Goal: Information Seeking & Learning: Learn about a topic

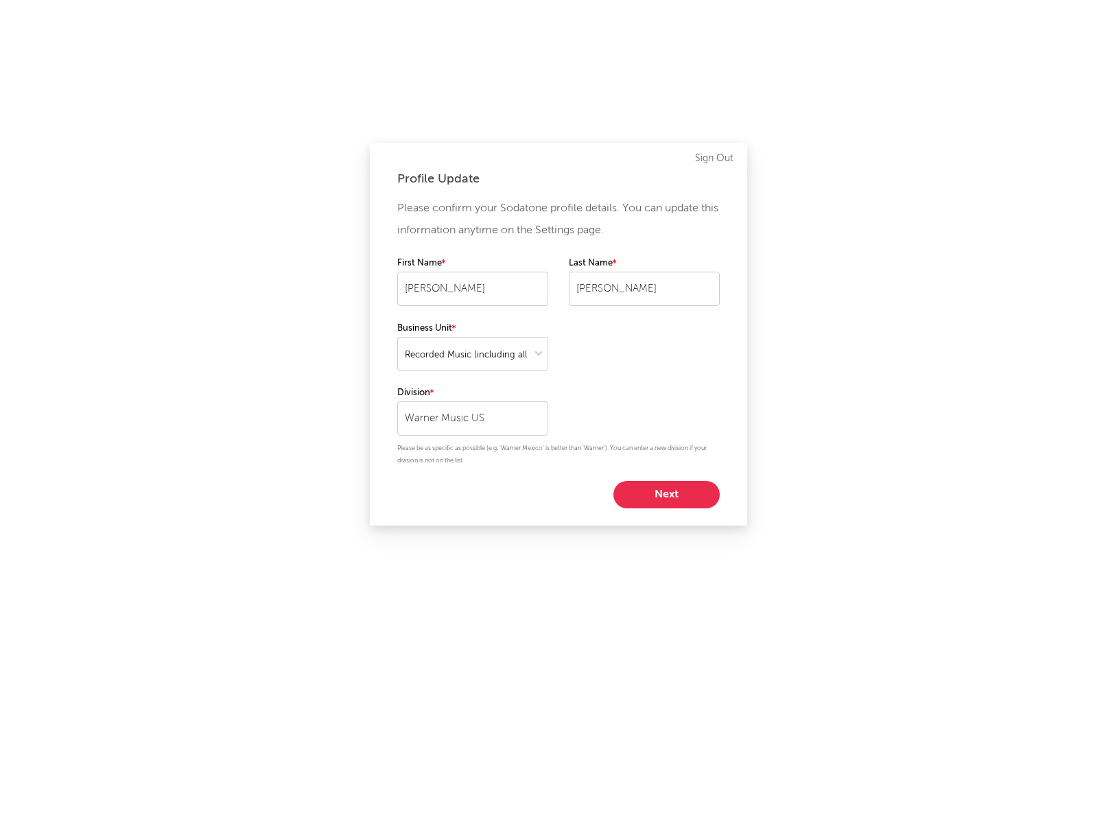
select select "recorded_music"
click at [656, 484] on button "Next" at bounding box center [666, 494] width 106 height 27
select select "other"
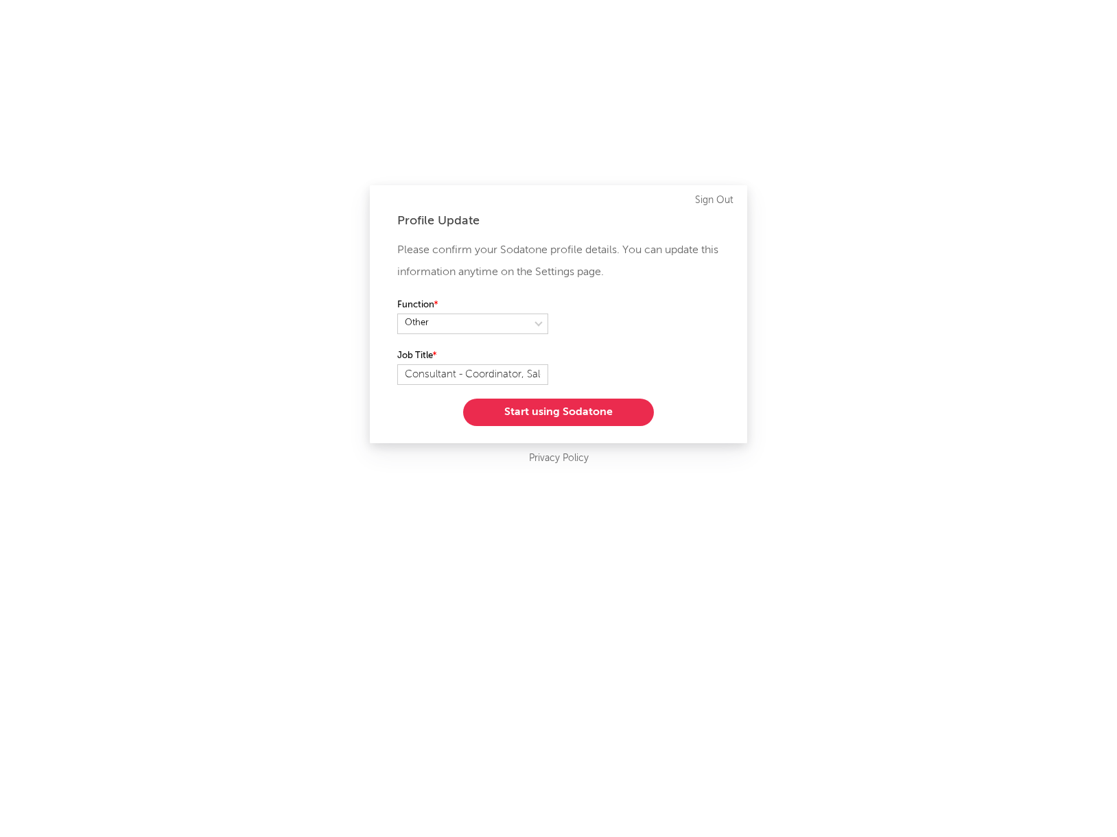
click at [576, 407] on button "Start using Sodatone" at bounding box center [558, 412] width 191 height 27
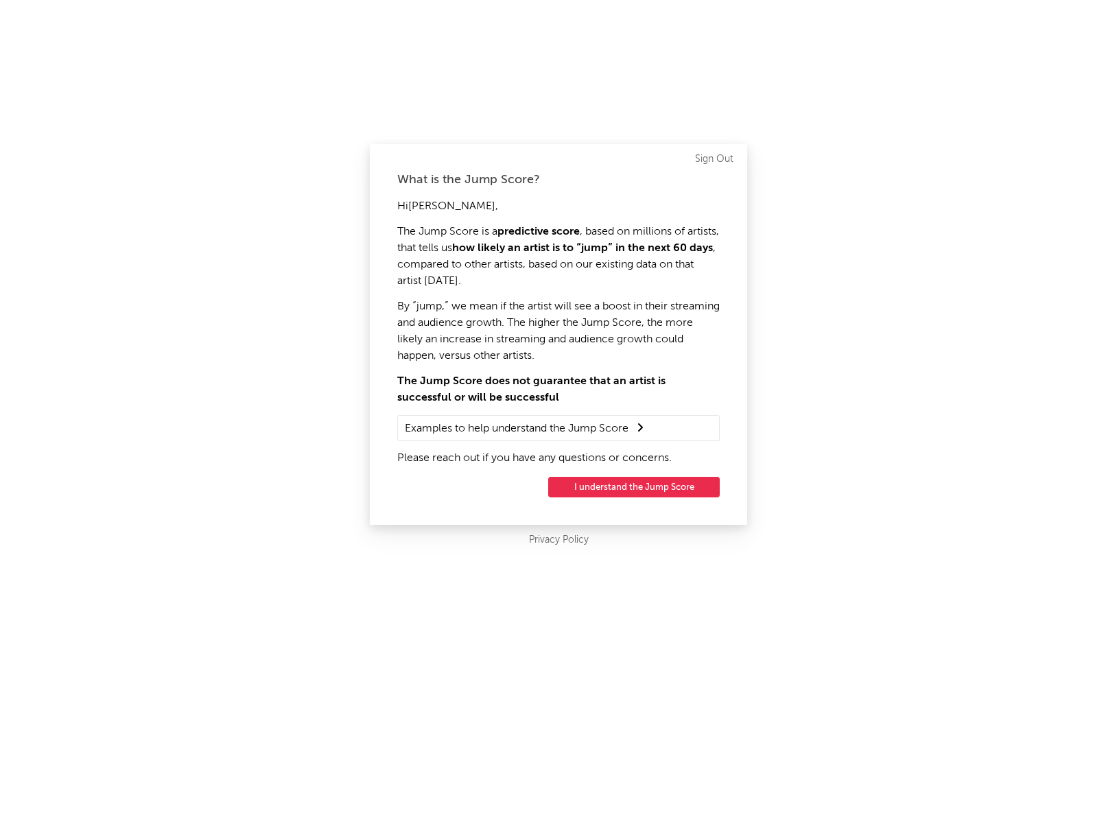
click at [611, 486] on button "I understand the Jump Score" at bounding box center [634, 487] width 172 height 21
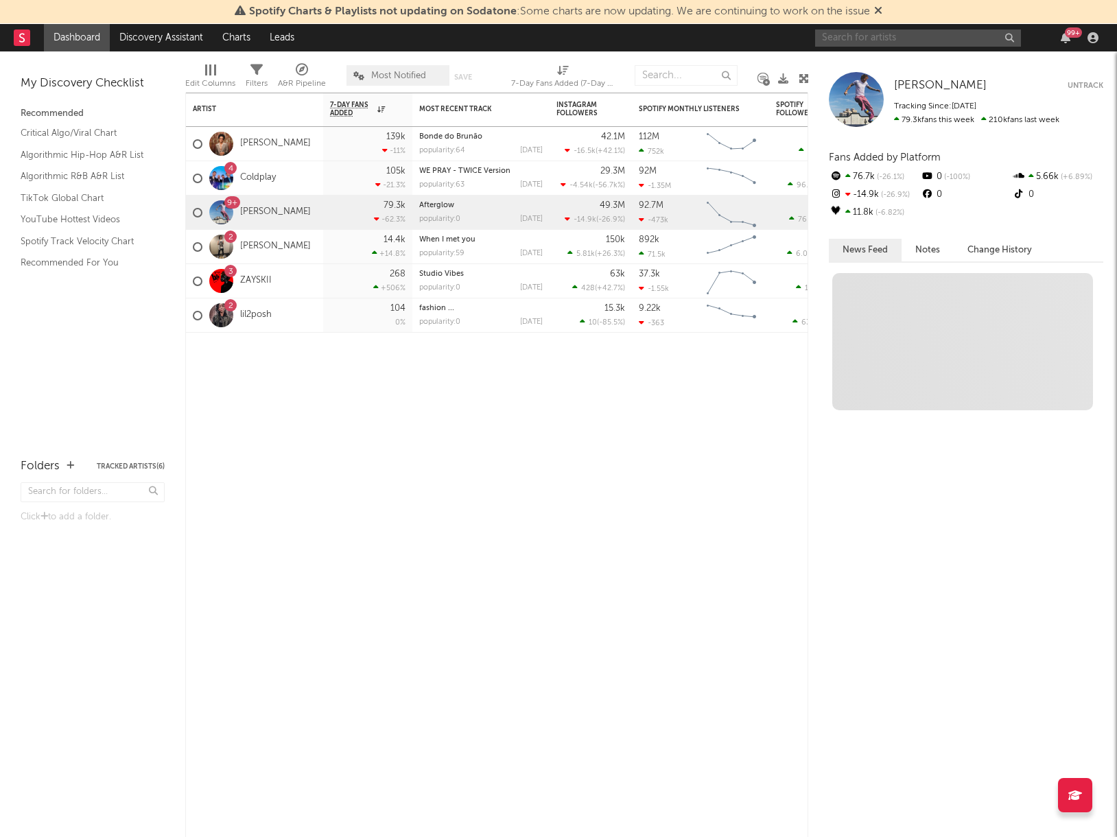
click at [893, 35] on input "text" at bounding box center [918, 38] width 206 height 17
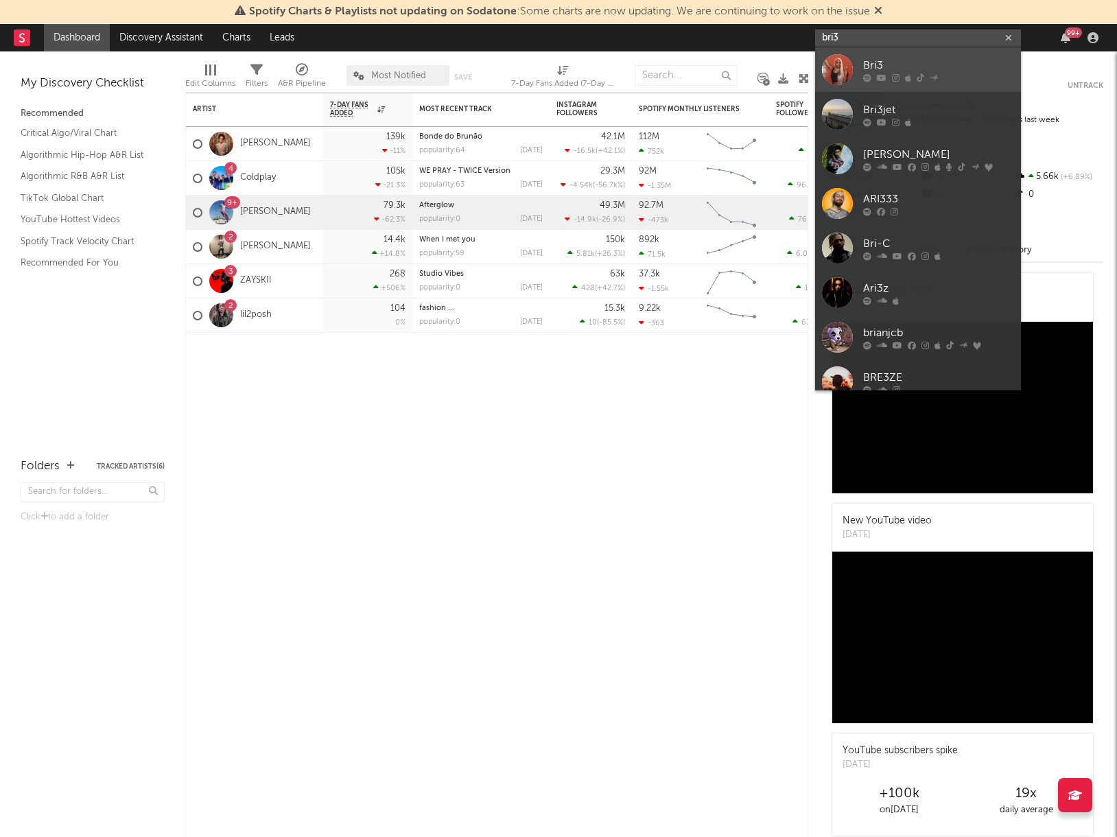
type input "bri3"
click at [878, 62] on div "Bri3" at bounding box center [938, 65] width 151 height 16
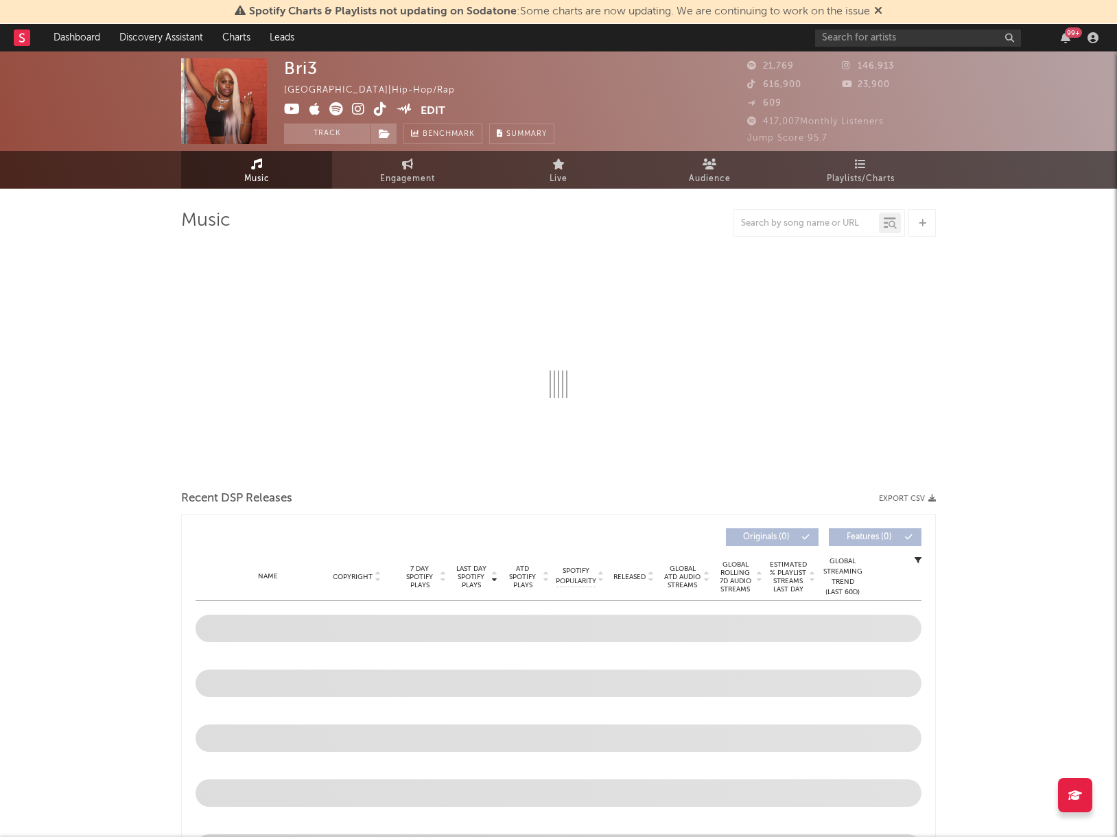
select select "6m"
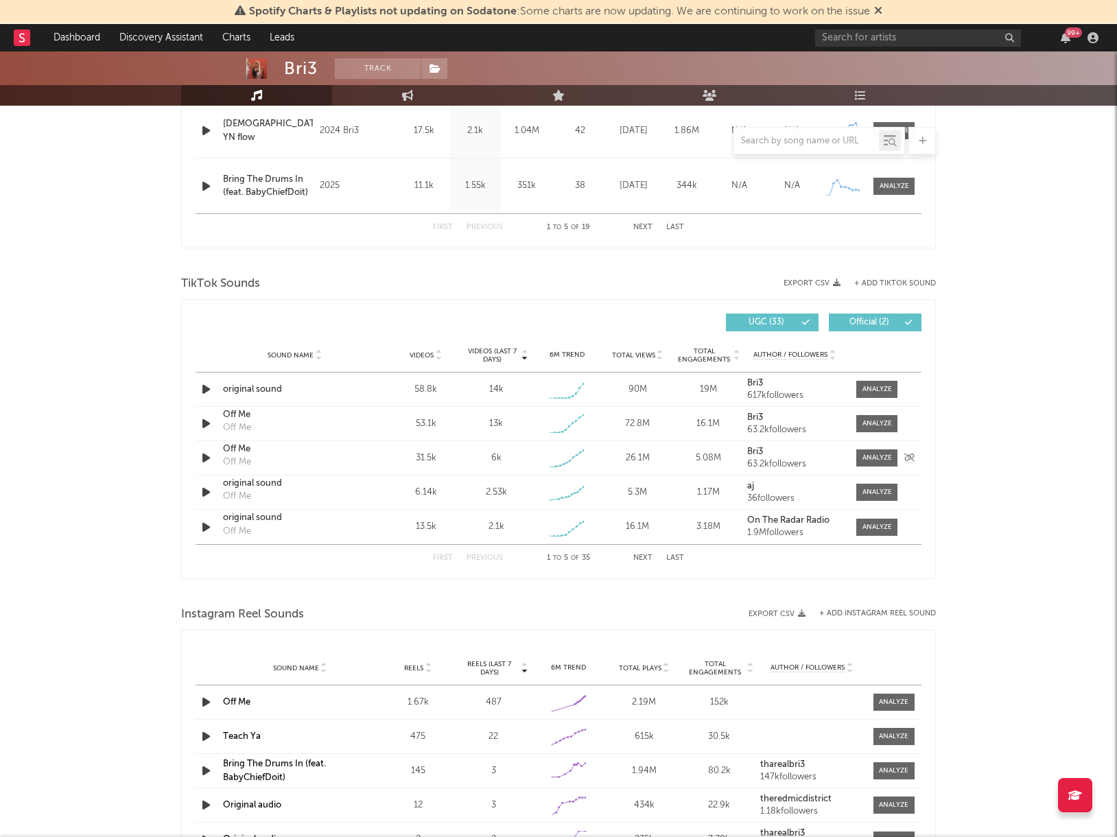
scroll to position [769, 0]
click at [282, 357] on span "Sound Name" at bounding box center [291, 357] width 46 height 8
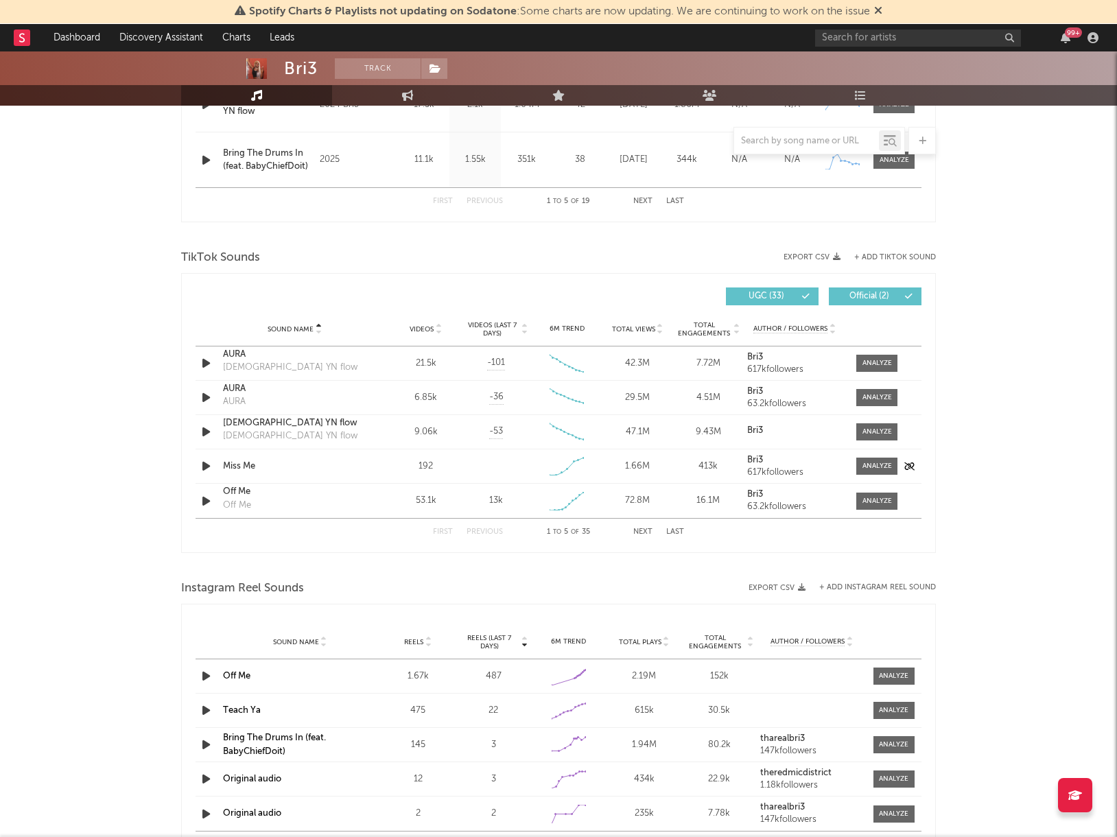
scroll to position [754, 0]
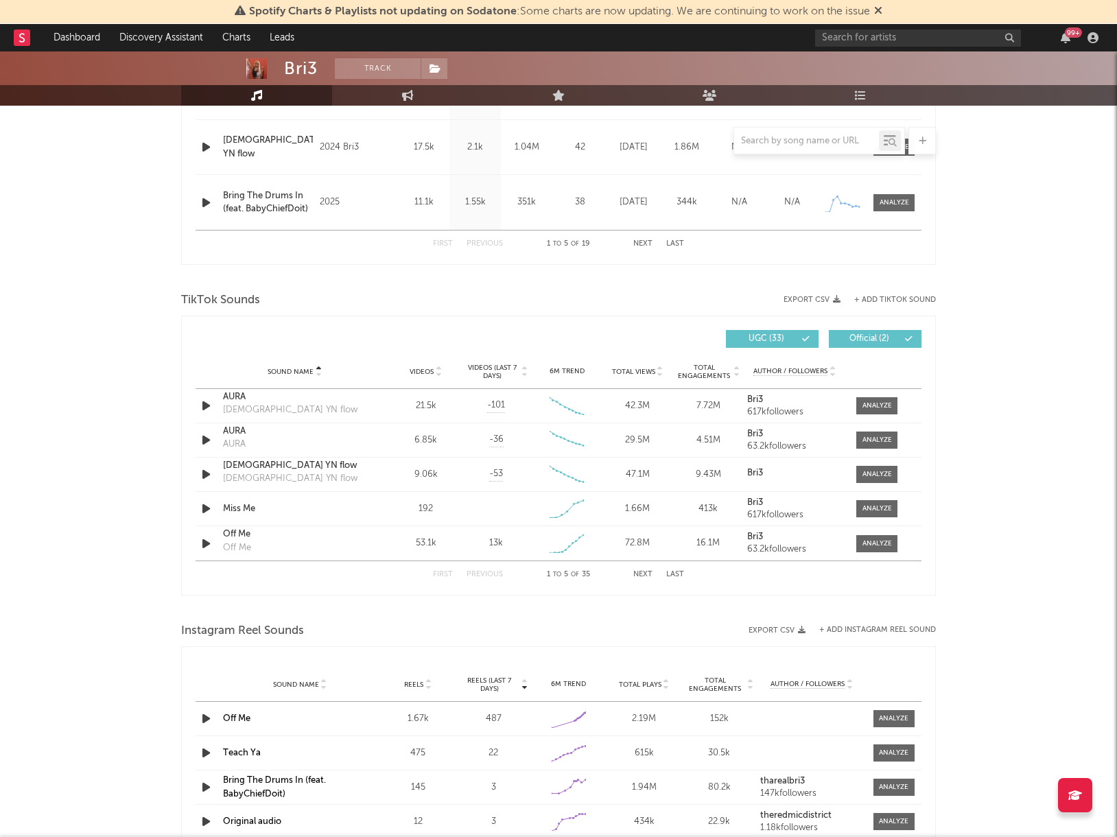
click at [639, 572] on button "Next" at bounding box center [642, 575] width 19 height 8
click at [642, 571] on button "Next" at bounding box center [642, 575] width 19 height 8
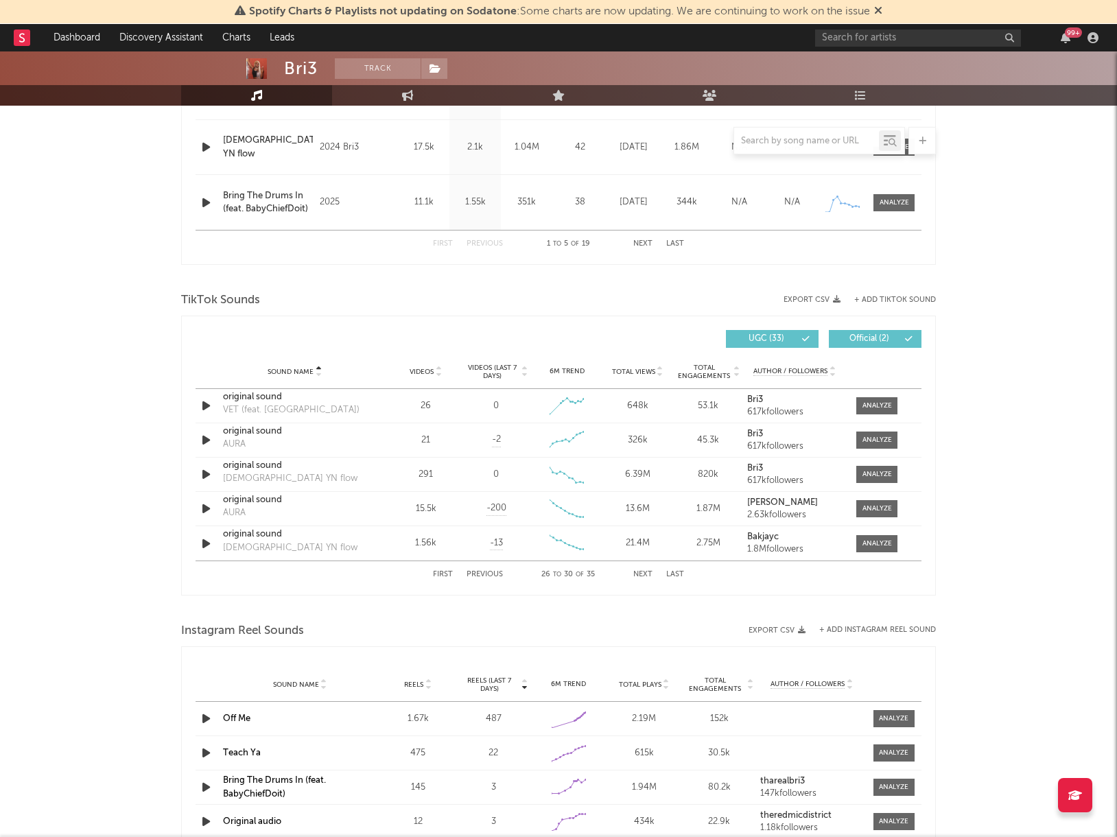
click at [642, 571] on button "Next" at bounding box center [642, 575] width 19 height 8
click at [669, 575] on button "Last" at bounding box center [675, 575] width 18 height 8
click at [489, 573] on button "Previous" at bounding box center [485, 575] width 36 height 8
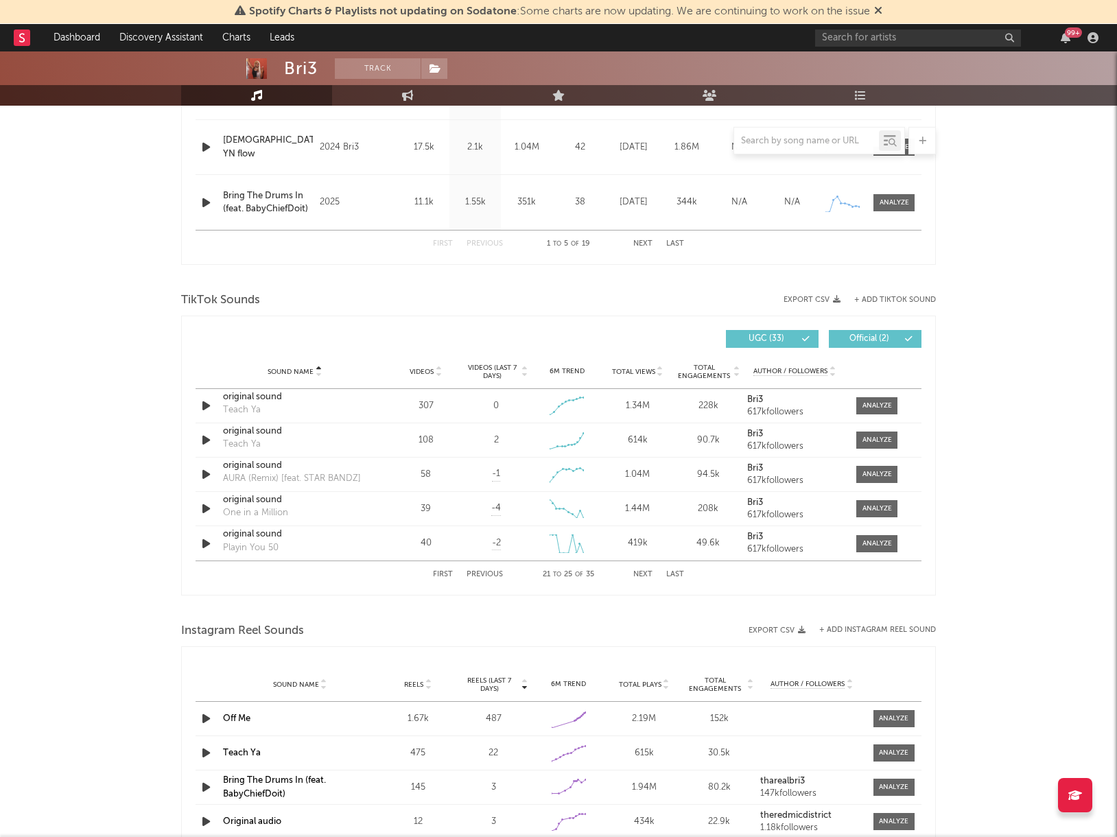
click at [489, 573] on button "Previous" at bounding box center [485, 575] width 36 height 8
click at [490, 574] on button "Previous" at bounding box center [485, 575] width 36 height 8
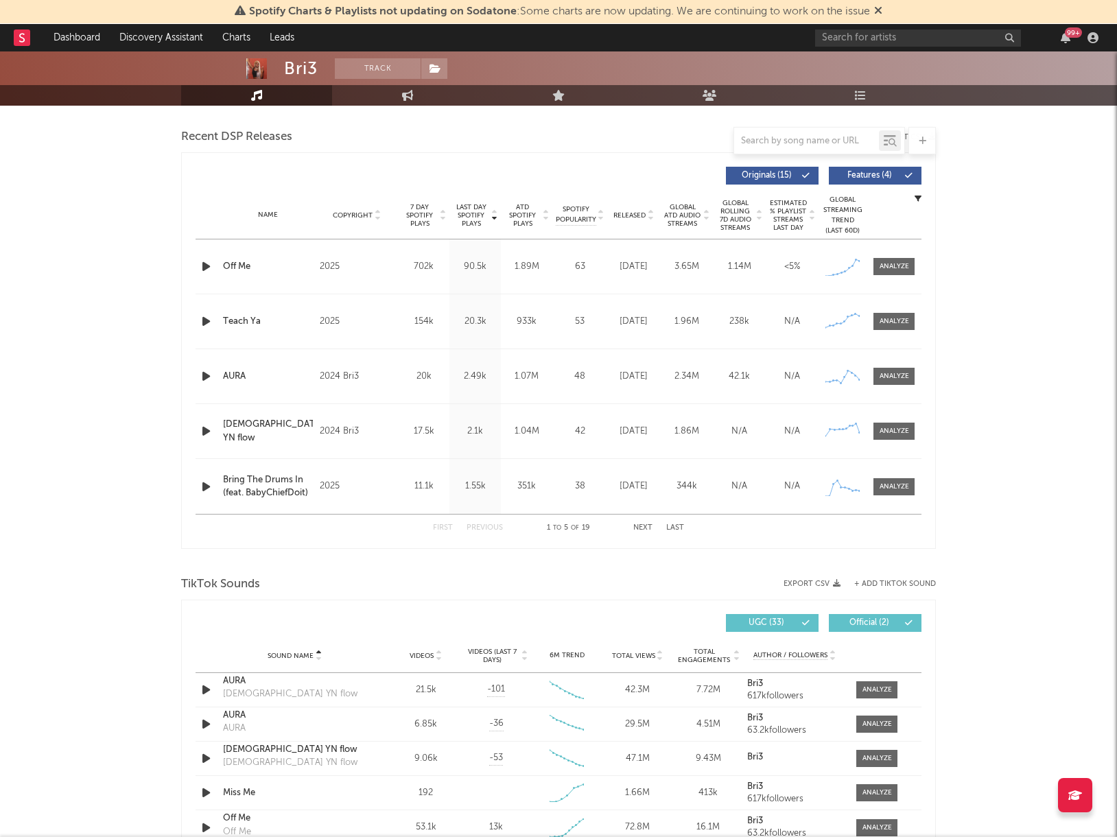
scroll to position [0, 0]
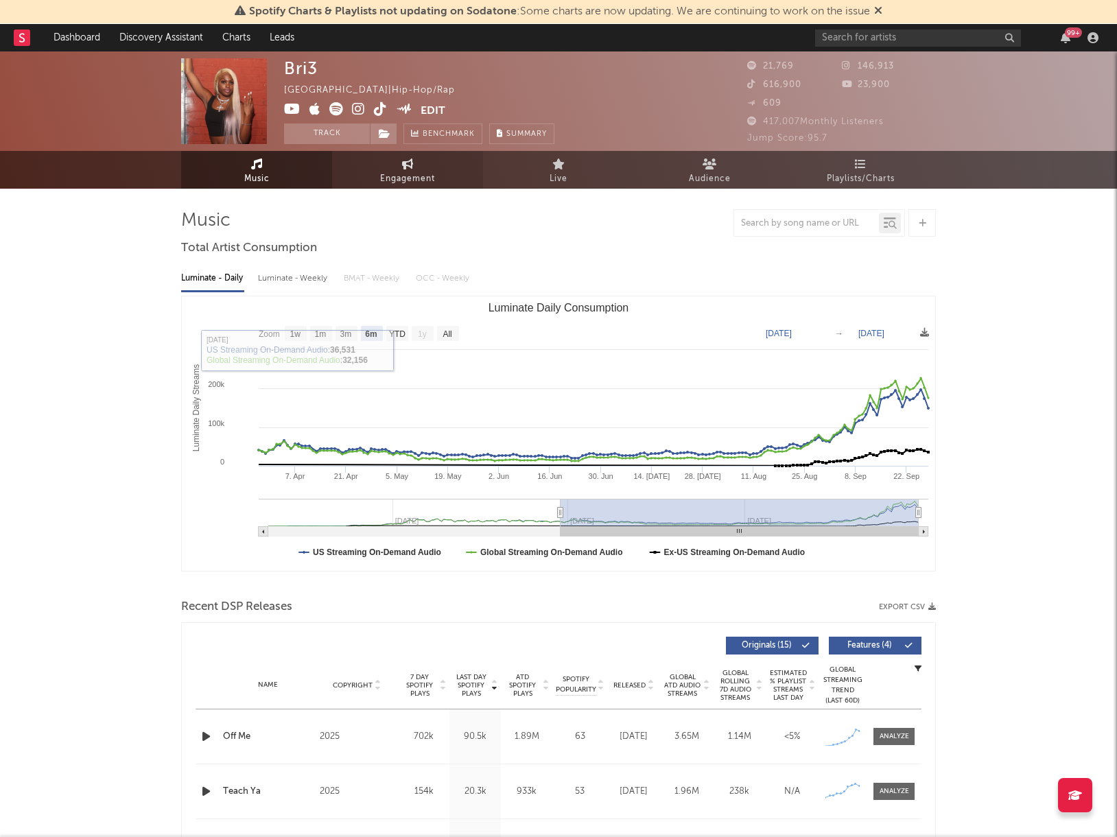
click at [424, 168] on link "Engagement" at bounding box center [407, 170] width 151 height 38
select select "1w"
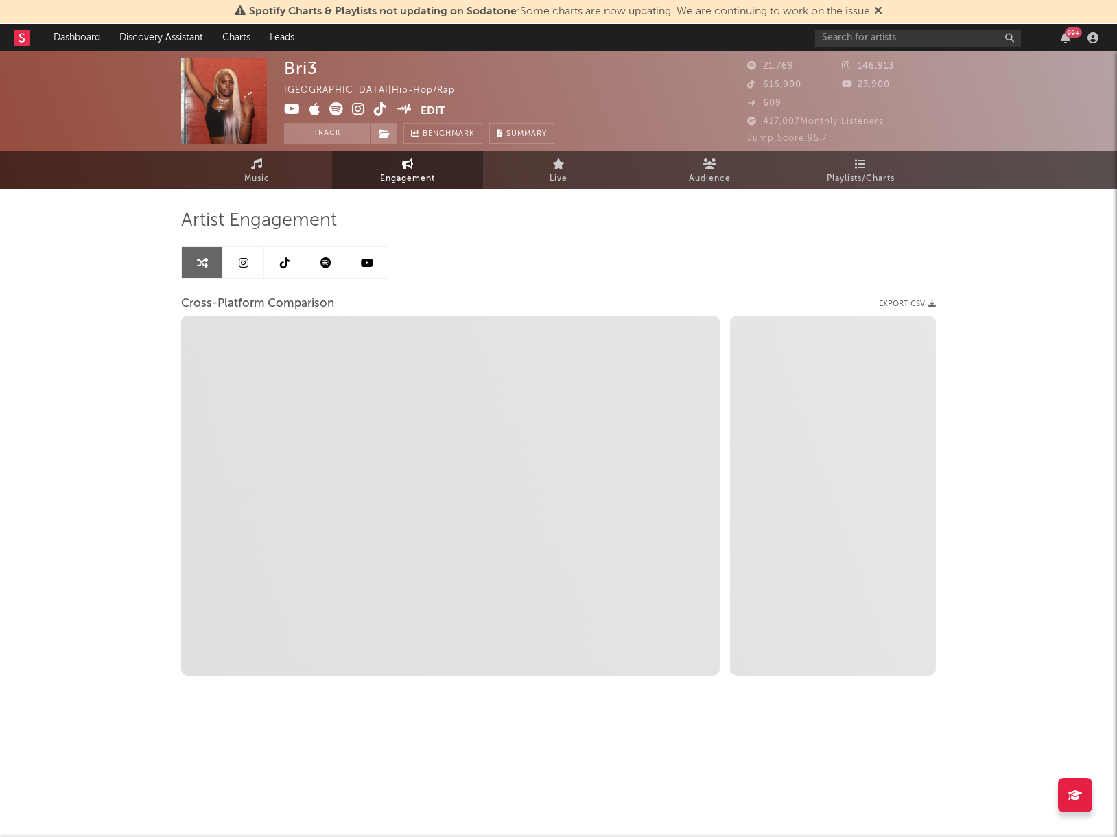
click at [287, 249] on link at bounding box center [284, 262] width 41 height 31
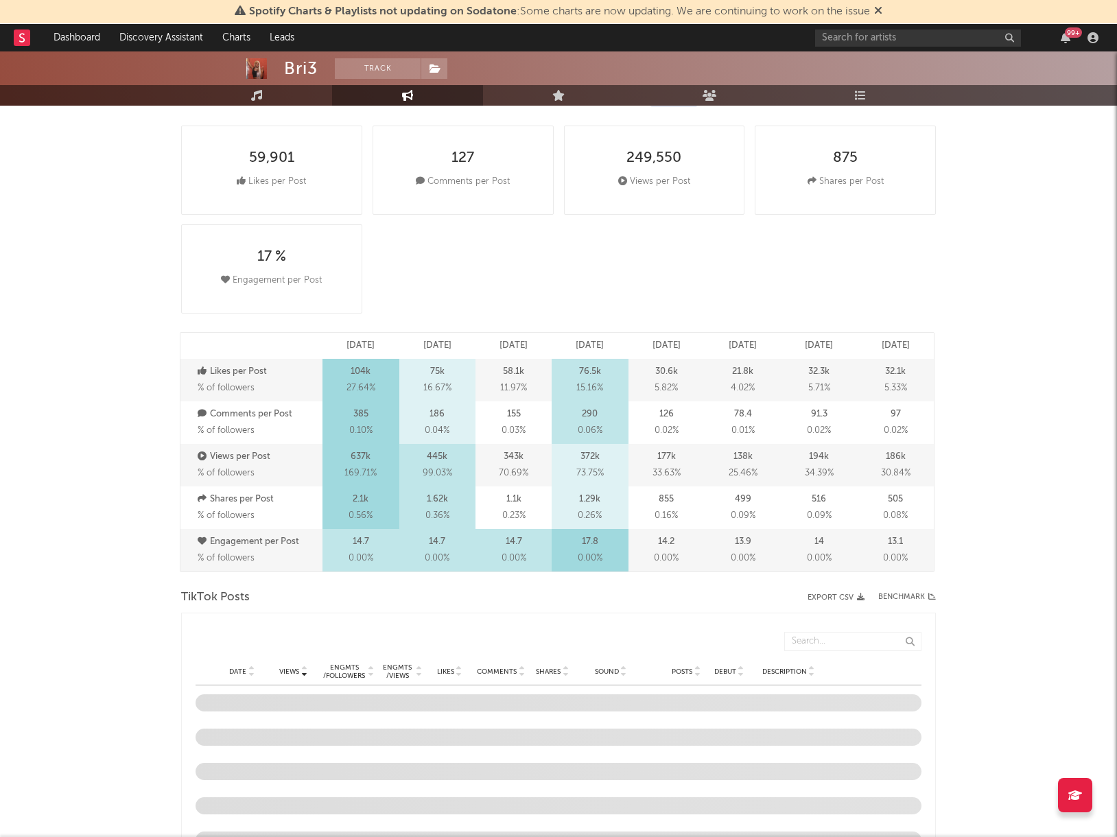
select select "6m"
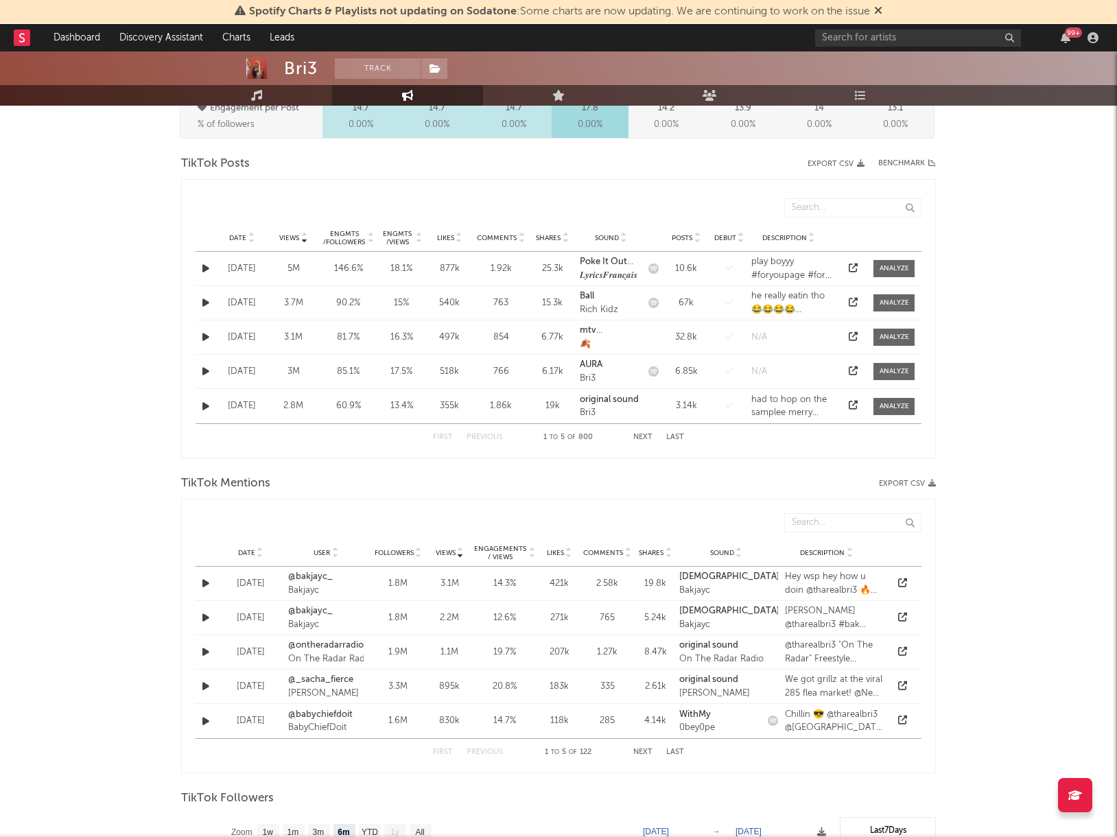
scroll to position [651, 0]
click at [236, 237] on span "Date" at bounding box center [237, 237] width 17 height 8
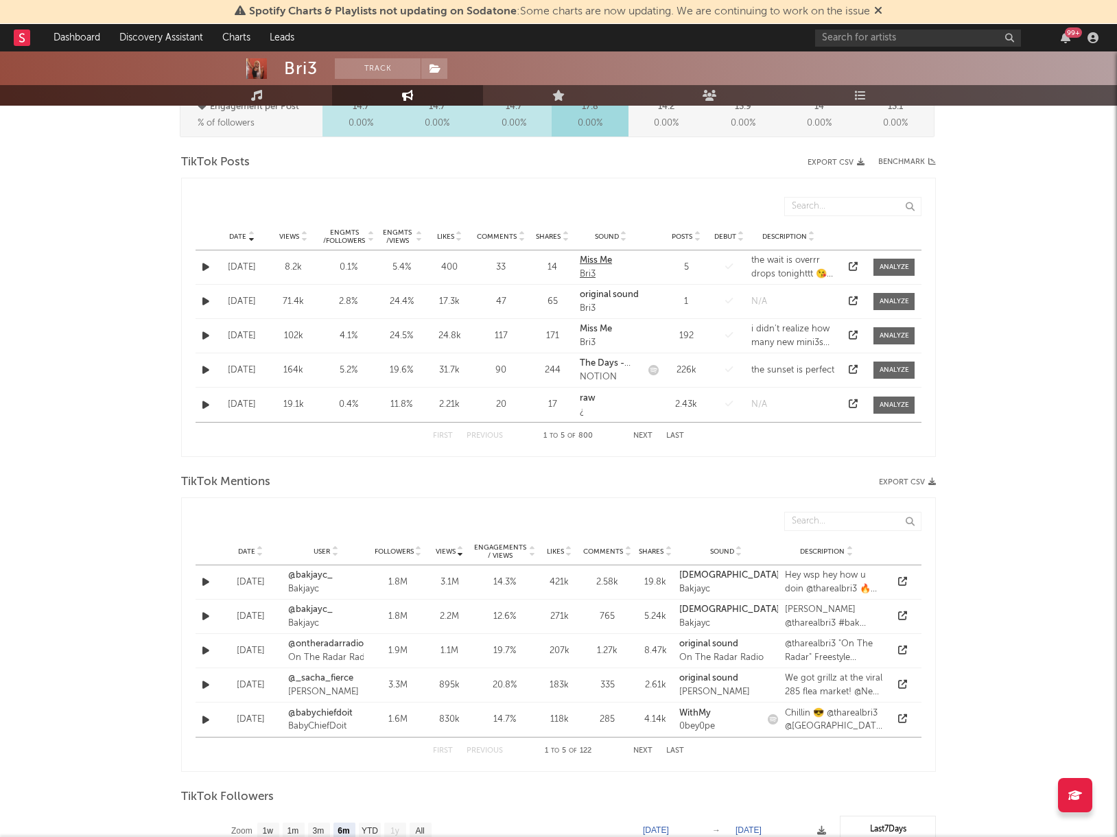
click at [596, 265] on div "Miss Me" at bounding box center [611, 261] width 62 height 14
click at [597, 338] on div "Bri3" at bounding box center [611, 343] width 62 height 14
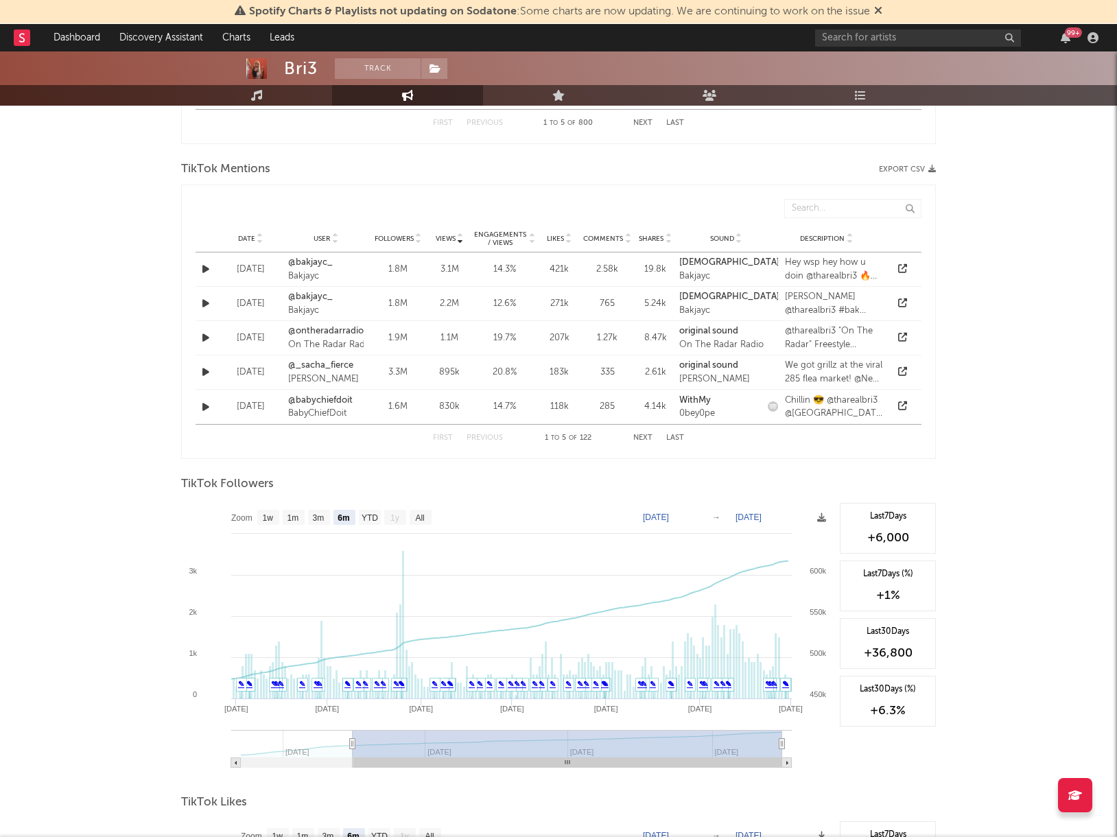
scroll to position [976, 0]
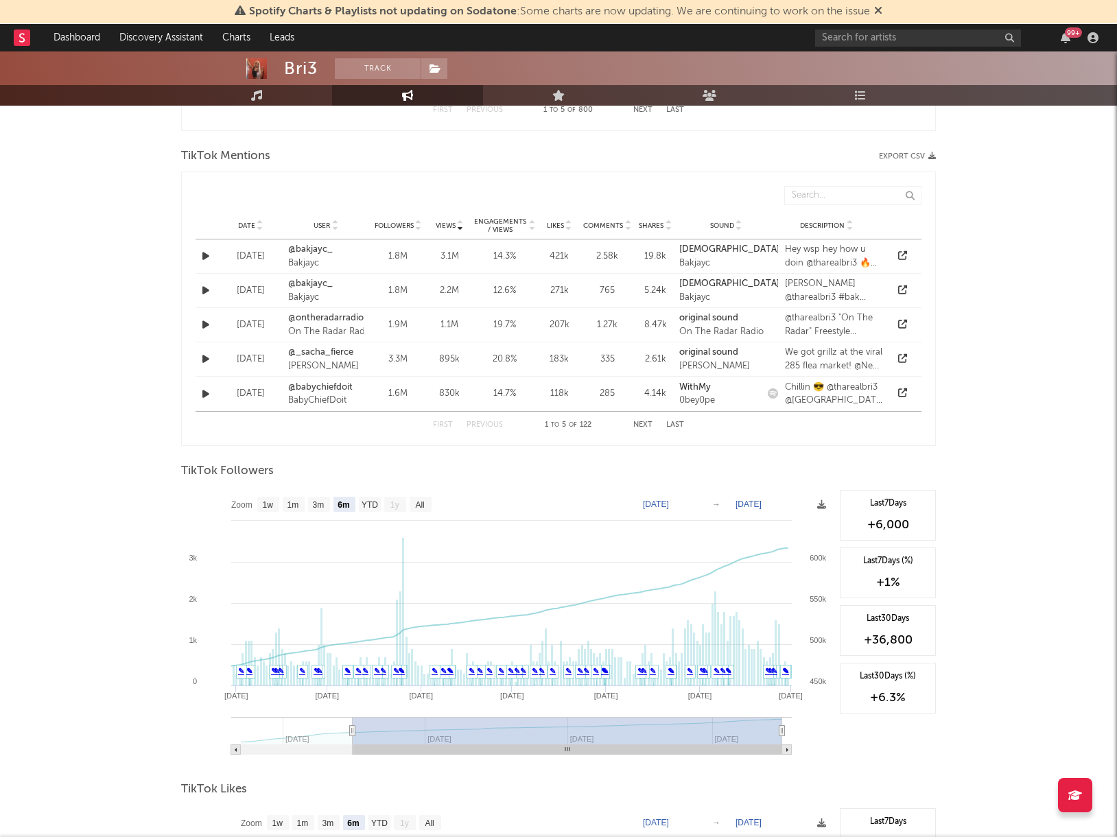
click at [244, 228] on span "Date" at bounding box center [246, 226] width 17 height 8
click at [365, 504] on text "YTD" at bounding box center [370, 505] width 16 height 10
select select "YTD"
type input "[DATE]"
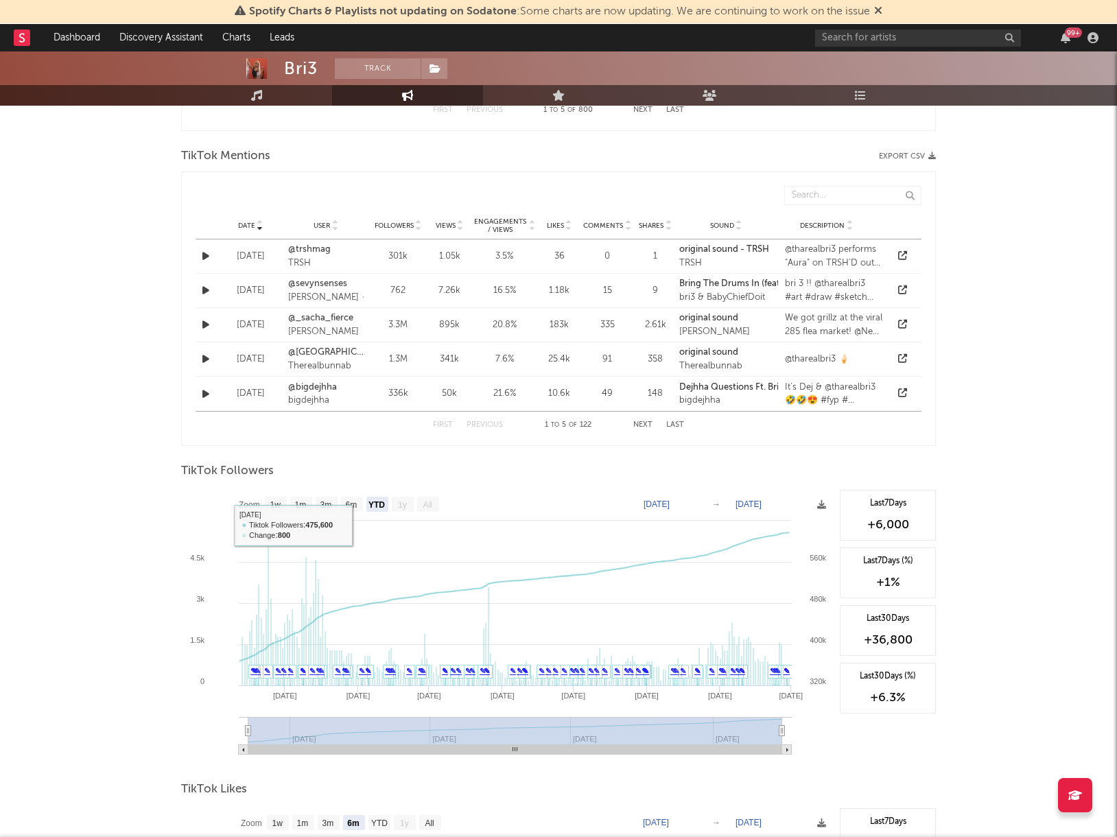
click at [400, 503] on text "1y" at bounding box center [402, 505] width 9 height 10
click at [351, 502] on text "6m" at bounding box center [352, 505] width 12 height 10
select select "6m"
type input "[DATE]"
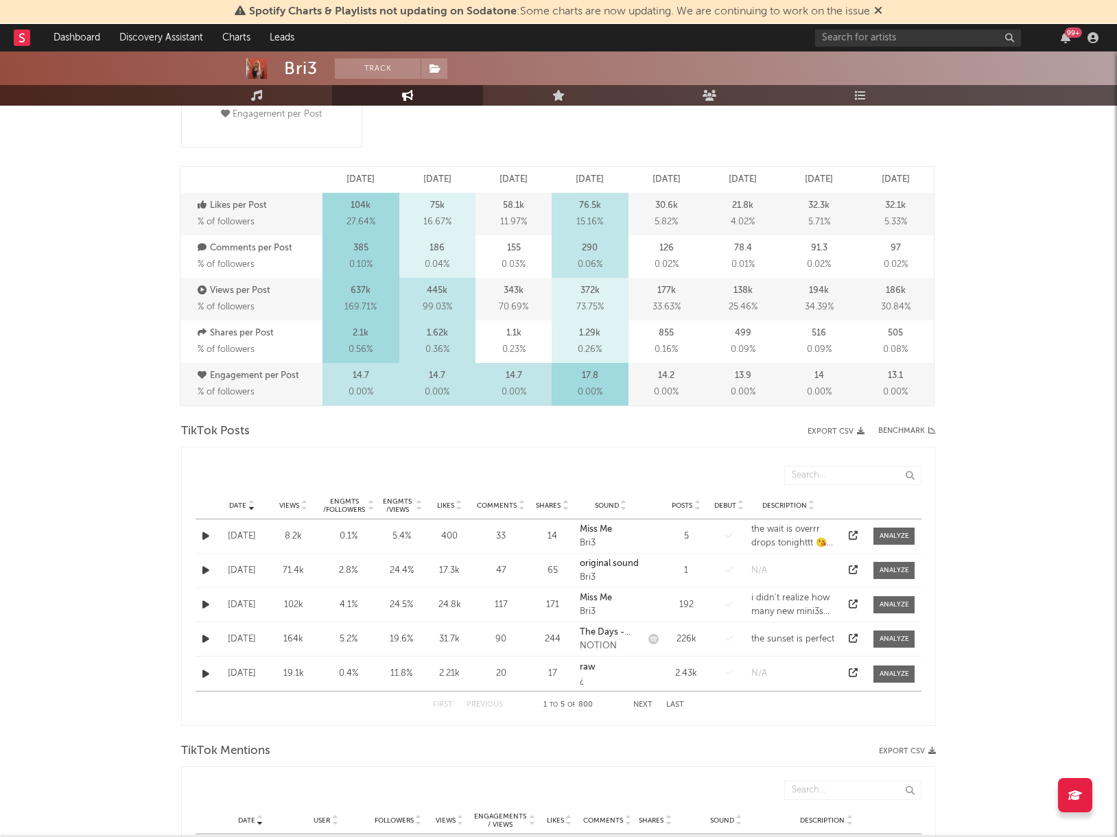
scroll to position [382, 0]
click at [594, 600] on strong "Miss Me" at bounding box center [596, 597] width 32 height 9
